Goal: Find specific page/section: Find specific page/section

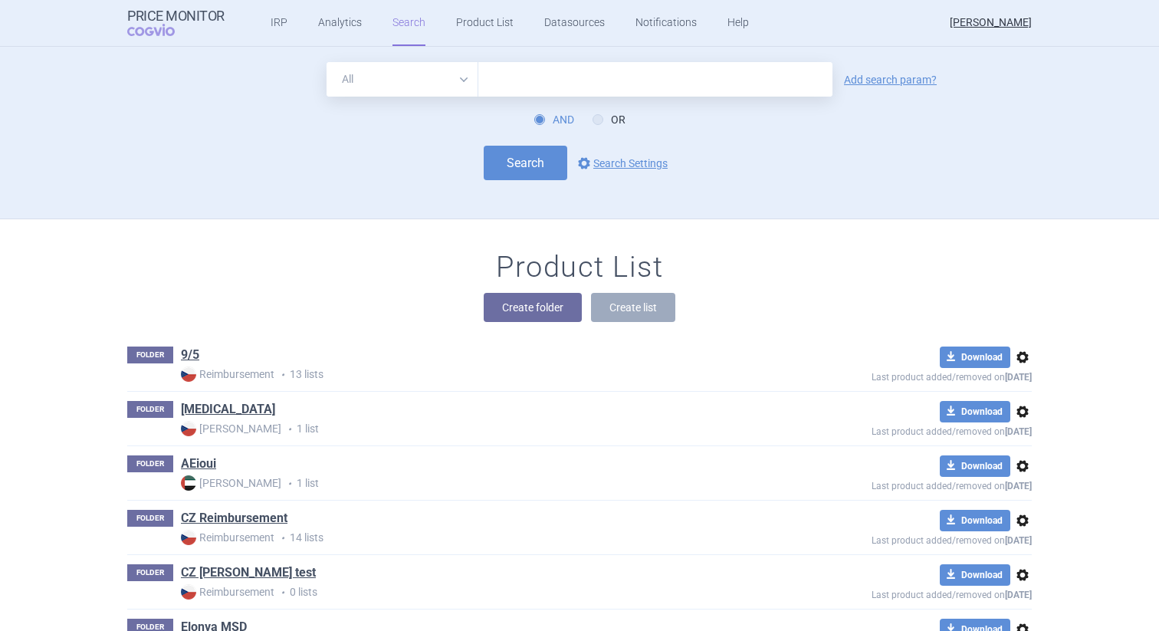
click at [774, 189] on div "All Brand Name ATC Company Active Substance Country Newer than Add search param…" at bounding box center [580, 140] width 966 height 156
